Goal: Find specific page/section: Find specific page/section

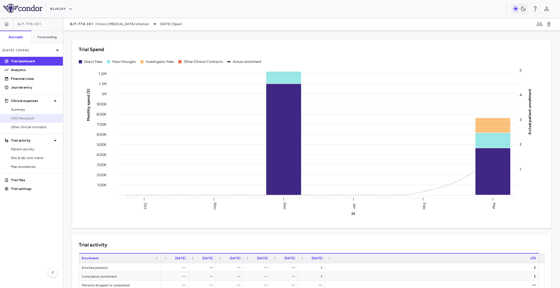
click at [31, 120] on span "CRO Novotech" at bounding box center [35, 118] width 48 height 5
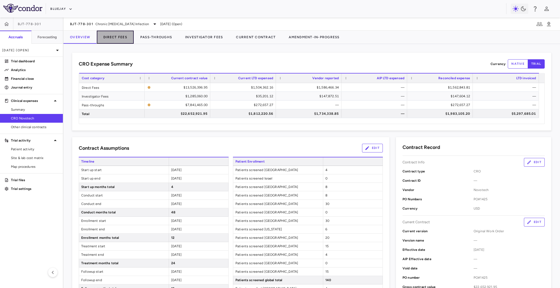
click at [121, 35] on button "Direct Fees" at bounding box center [115, 37] width 37 height 13
